Goal: Transaction & Acquisition: Purchase product/service

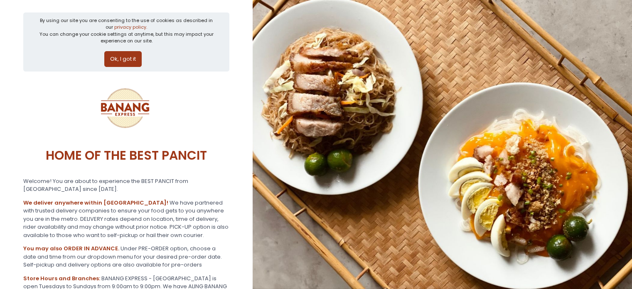
click at [122, 57] on button "Ok, I got it" at bounding box center [122, 59] width 37 height 16
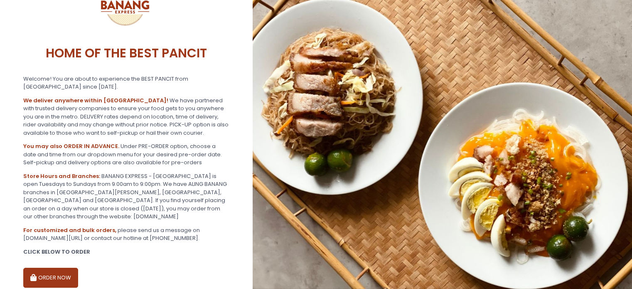
scroll to position [70, 0]
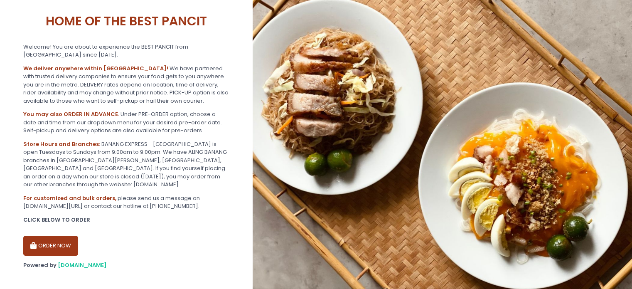
click at [48, 236] on button "ORDER NOW" at bounding box center [50, 246] width 55 height 20
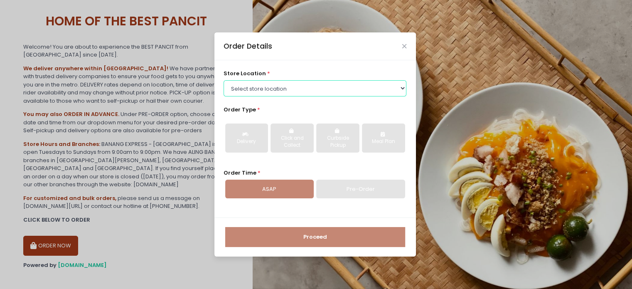
click at [283, 86] on select "Select store location BANANG EXPRESS - [GEOGRAPHIC_DATA], [GEOGRAPHIC_DATA] BAN…" at bounding box center [315, 88] width 183 height 16
select select "62ee0805b0024a001716a291"
click at [224, 80] on select "Select store location BANANG EXPRESS - [GEOGRAPHIC_DATA], [GEOGRAPHIC_DATA] BAN…" at bounding box center [315, 88] width 183 height 16
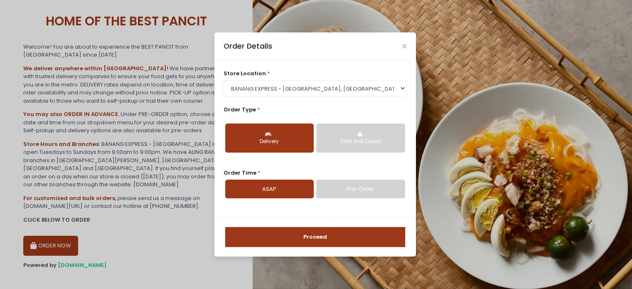
click at [266, 141] on div "Delivery" at bounding box center [269, 141] width 77 height 7
click at [332, 190] on link "Pre-Order" at bounding box center [360, 189] width 89 height 19
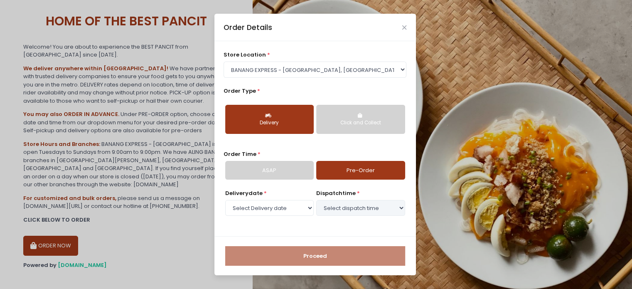
select select "[DATE]"
click at [286, 205] on select "Select Delivery date [DATE] [DATE] [DATE] [DATE] [DATE] [DATE] [DATE]" at bounding box center [269, 208] width 89 height 16
click at [285, 206] on select "Select Delivery date [DATE] [DATE] [DATE] [DATE] [DATE] [DATE] [DATE]" at bounding box center [269, 208] width 89 height 16
